Goal: Transaction & Acquisition: Purchase product/service

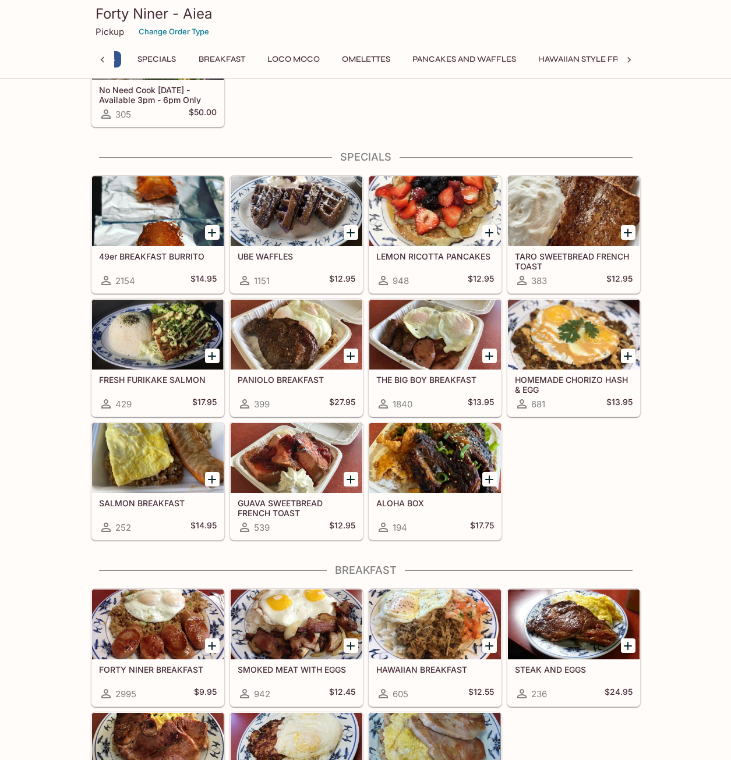
scroll to position [0, 5]
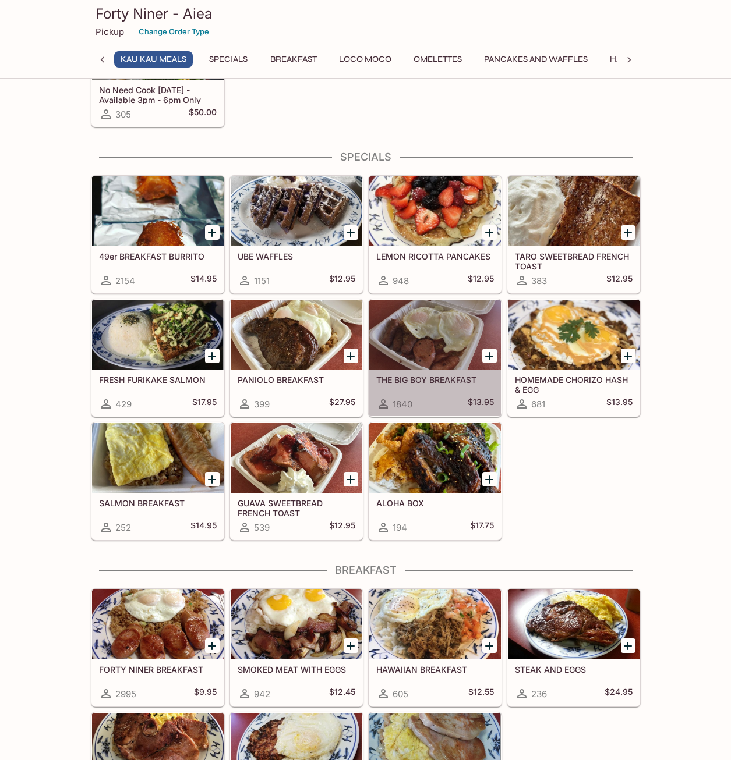
click at [438, 379] on h5 "THE BIG BOY BREAKFAST" at bounding box center [435, 380] width 118 height 10
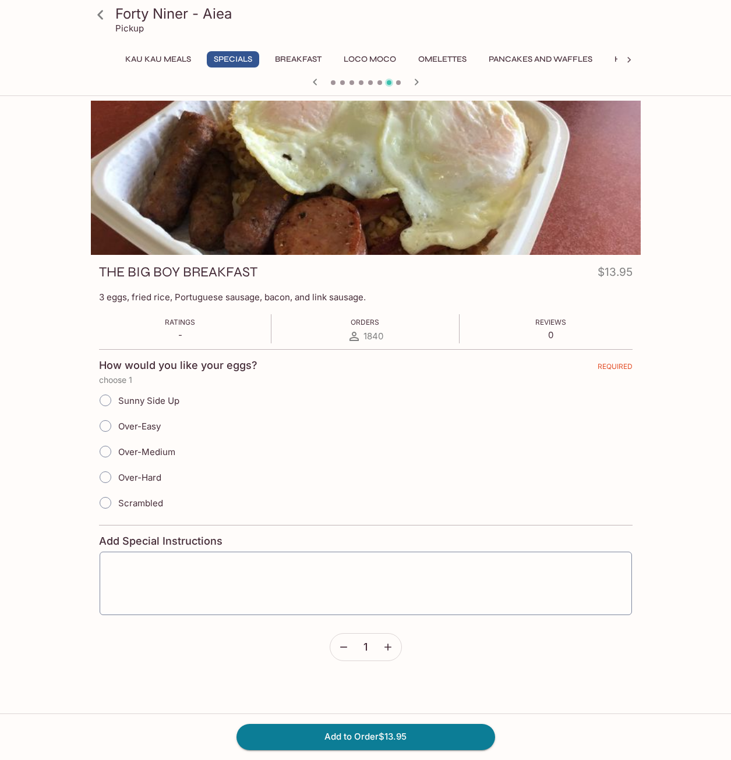
click at [109, 428] on input "Over-Easy" at bounding box center [105, 426] width 24 height 24
radio input "true"
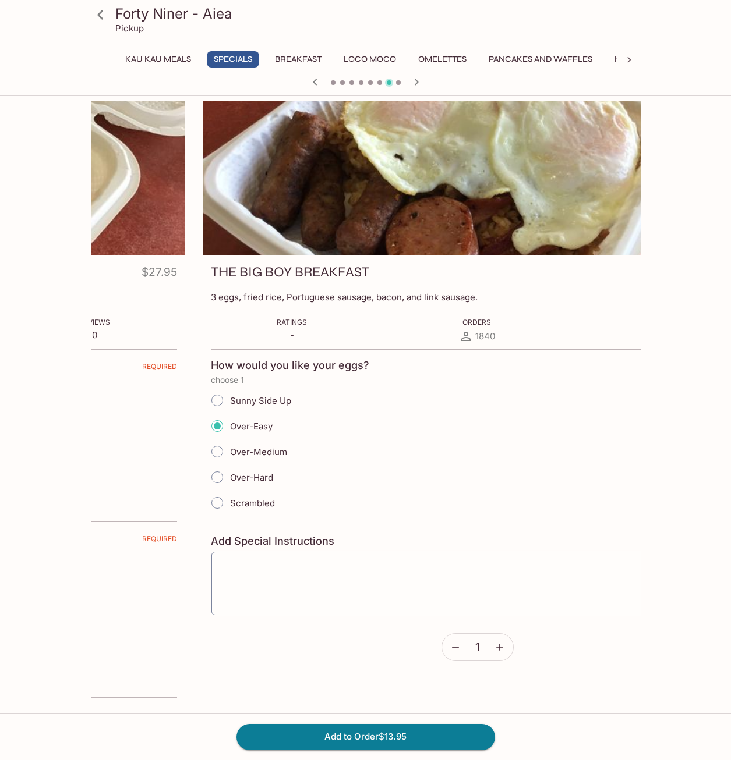
click at [211, 280] on h3 "THE BIG BOY BREAKFAST" at bounding box center [290, 272] width 158 height 18
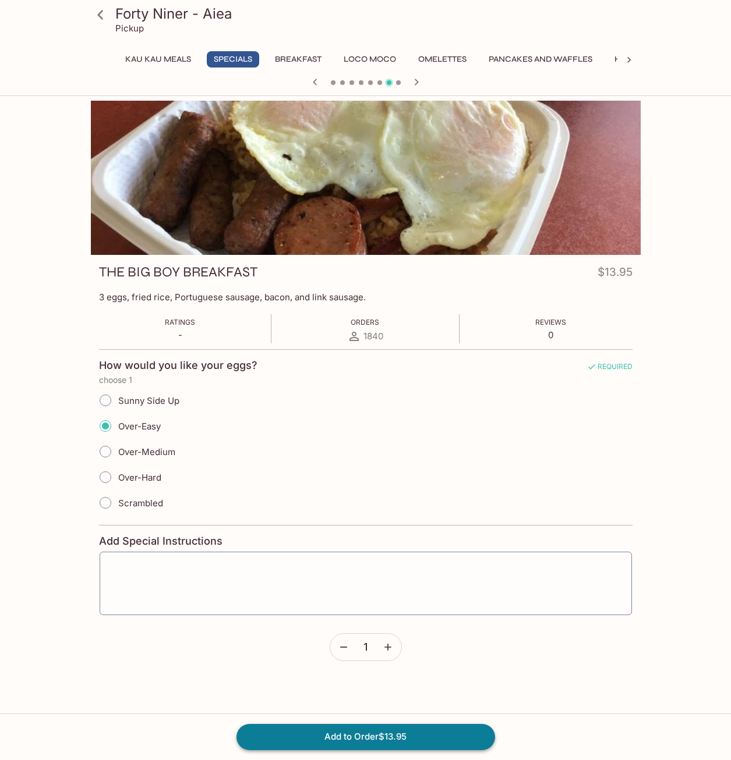
click at [325, 738] on button "Add to Order $13.95" at bounding box center [365, 737] width 259 height 26
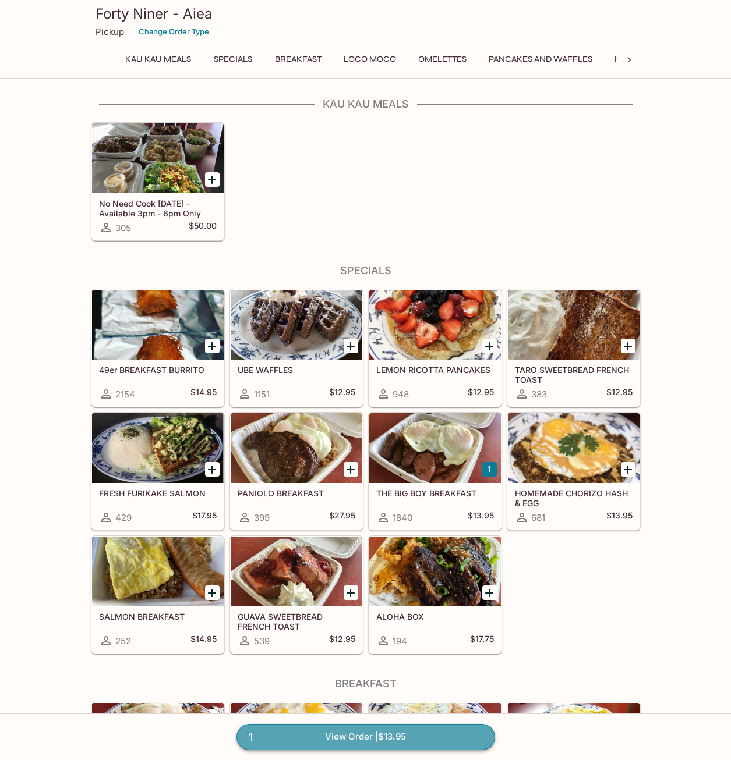
click at [341, 736] on link "1 View Order | $13.95" at bounding box center [365, 737] width 259 height 26
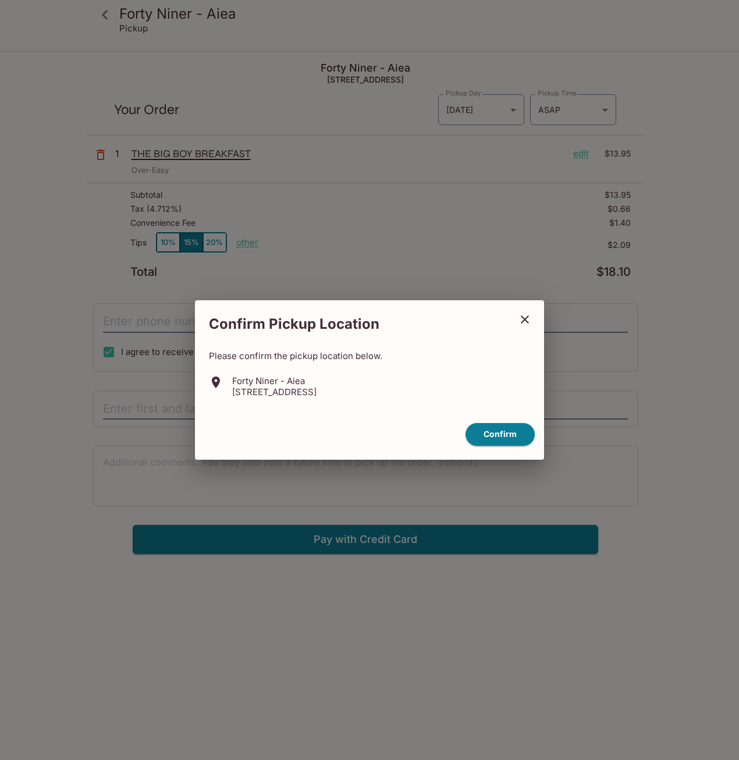
click at [525, 319] on icon "close" at bounding box center [525, 320] width 8 height 8
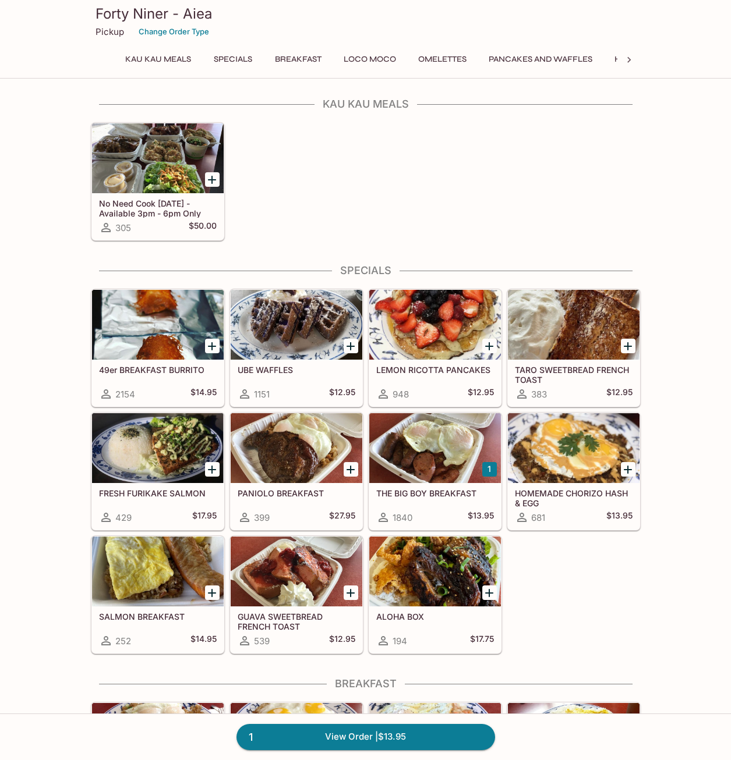
click at [409, 183] on div "No Need Cook [DATE] - Available 3pm - 6pm Only 305 $50.00" at bounding box center [363, 179] width 554 height 123
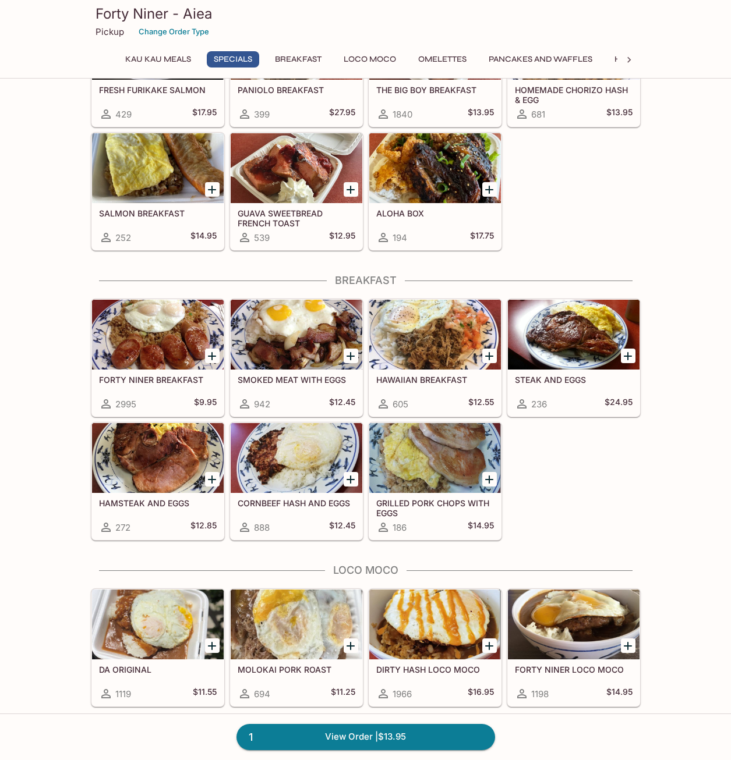
click at [287, 349] on div at bounding box center [297, 335] width 132 height 70
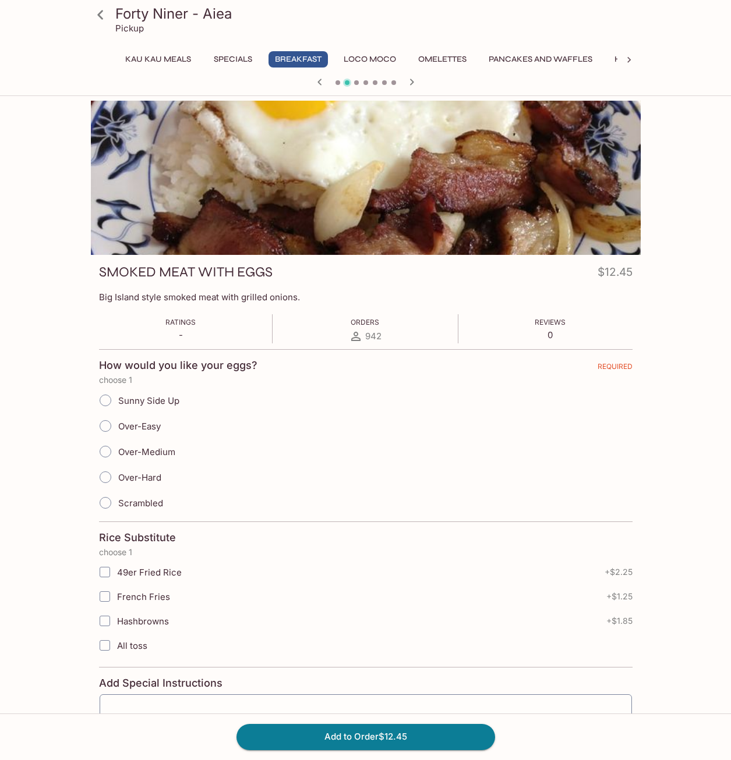
scroll to position [142, 0]
